Goal: Task Accomplishment & Management: Use online tool/utility

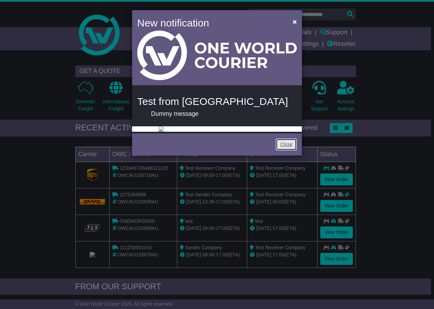
click at [285, 150] on link "Close" at bounding box center [286, 145] width 21 height 12
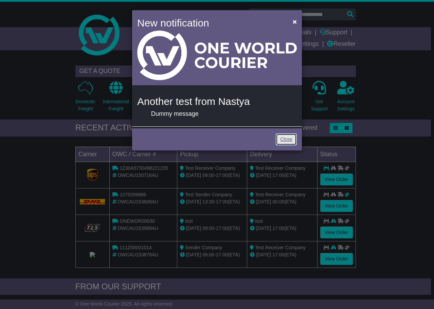
click at [286, 137] on link "Close" at bounding box center [286, 139] width 21 height 12
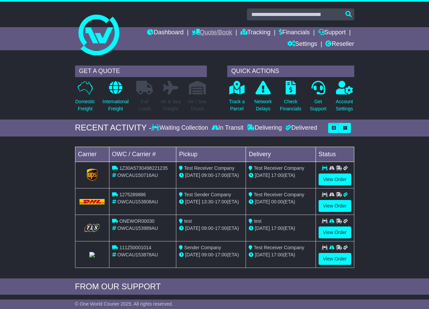
click at [202, 29] on link "Quote/Book" at bounding box center [212, 33] width 40 height 12
click at [204, 59] on link "Saved Quotes" at bounding box center [219, 59] width 54 height 7
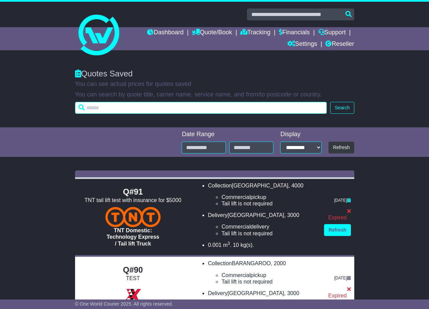
click at [115, 109] on input "text" at bounding box center [201, 108] width 252 height 12
type input "***"
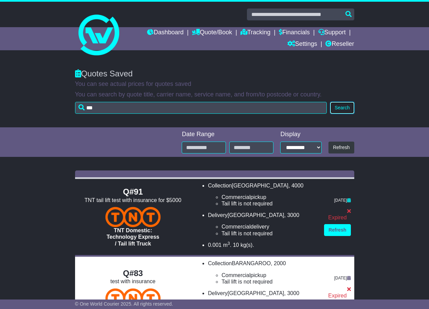
click at [345, 109] on button "Search" at bounding box center [342, 108] width 24 height 12
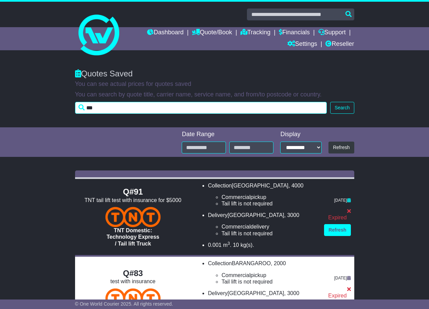
drag, startPoint x: 102, startPoint y: 111, endPoint x: 72, endPoint y: 110, distance: 30.6
click at [72, 110] on div "Quotes Saved You can see actual prices for quotes saved You can search by quote…" at bounding box center [215, 89] width 286 height 55
type input "****"
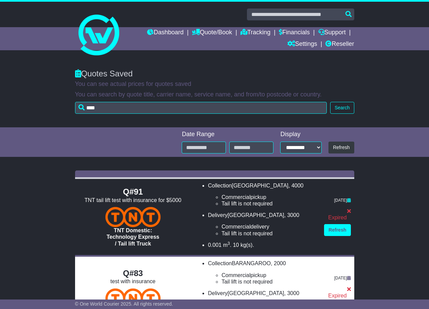
click at [354, 112] on div "Quotes Saved You can see actual prices for quotes saved You can search by quote…" at bounding box center [215, 89] width 286 height 55
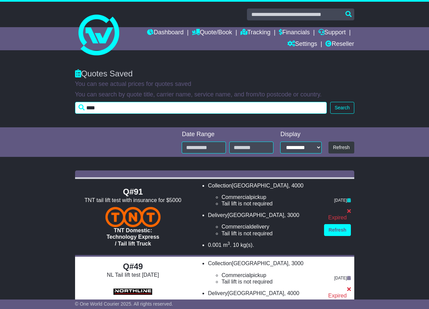
drag, startPoint x: 103, startPoint y: 109, endPoint x: 54, endPoint y: 112, distance: 49.0
click at [54, 112] on div "Quotes Saved You can see actual prices for quotes saved You can search by quote…" at bounding box center [214, 94] width 429 height 65
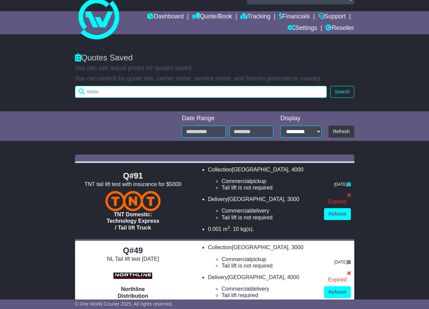
scroll to position [1, 0]
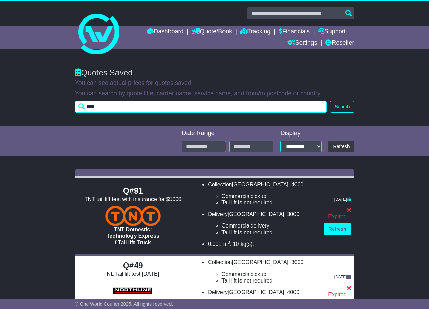
type input "****"
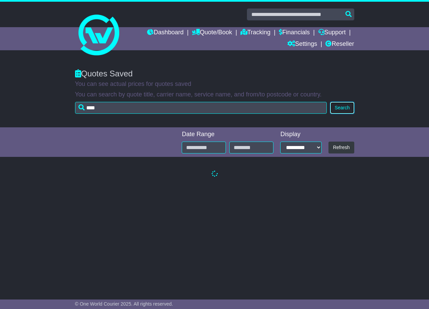
scroll to position [0, 0]
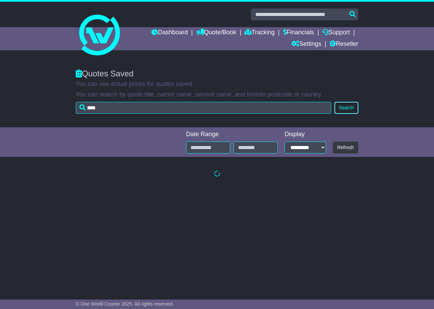
click at [343, 108] on button "Search" at bounding box center [347, 108] width 24 height 12
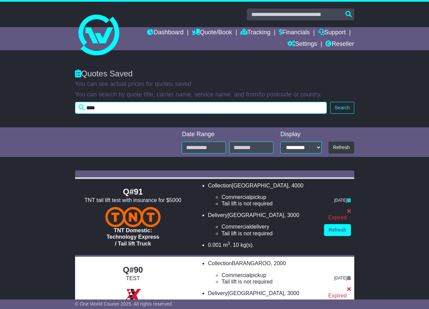
drag, startPoint x: 103, startPoint y: 110, endPoint x: 66, endPoint y: 109, distance: 37.0
click at [66, 109] on div "Quotes Saved You can see actual prices for quotes saved You can search by quote…" at bounding box center [214, 94] width 429 height 65
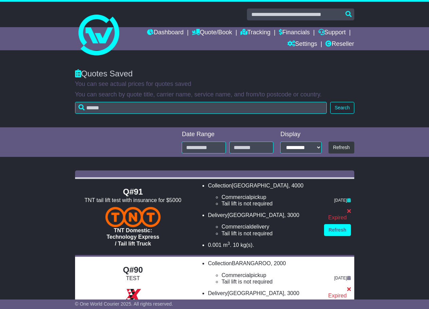
drag, startPoint x: 127, startPoint y: 96, endPoint x: 291, endPoint y: 93, distance: 164.4
click at [291, 93] on p "You can search by quote title, carrier name, service name, and from/to postcode…" at bounding box center [214, 94] width 279 height 7
copy p "quote title, carrier name, service name, and from/to postcode"
click at [160, 34] on link "Dashboard" at bounding box center [165, 33] width 36 height 12
